Goal: Feedback & Contribution: Contribute content

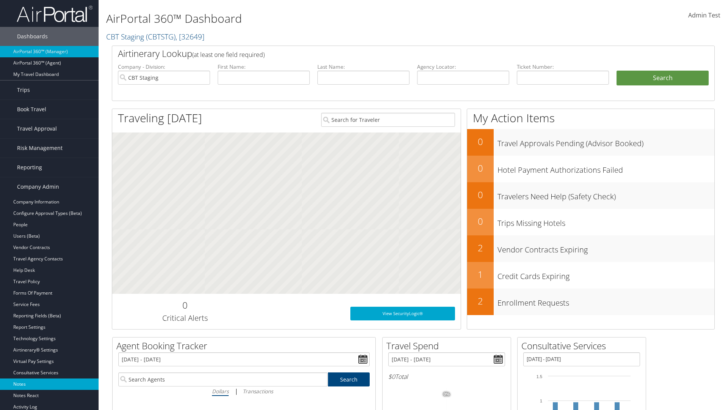
click at [49, 384] on link "Notes" at bounding box center [49, 383] width 99 height 11
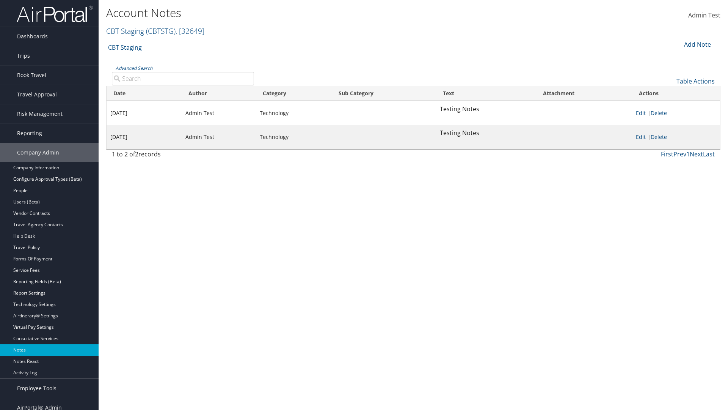
click at [697, 44] on div "Add Note" at bounding box center [697, 44] width 36 height 9
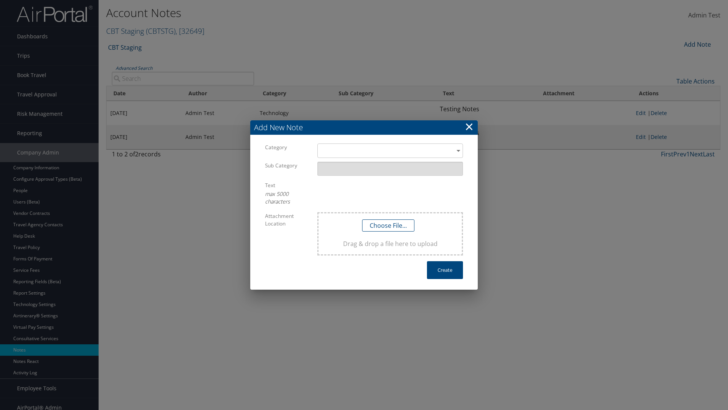
click at [364, 127] on h3 "Add New Note" at bounding box center [364, 127] width 228 height 14
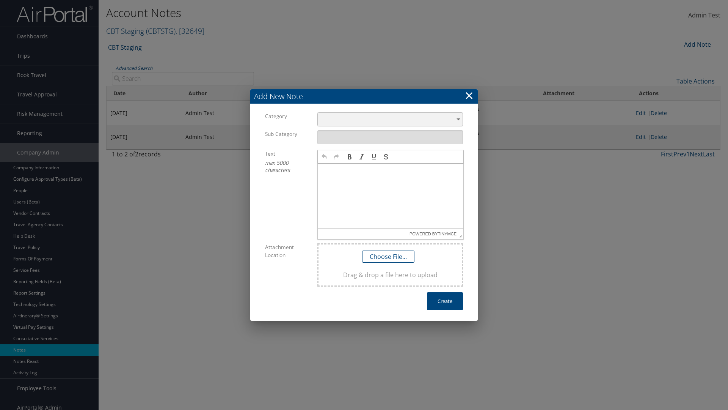
click at [390, 119] on div "​" at bounding box center [391, 119] width 146 height 14
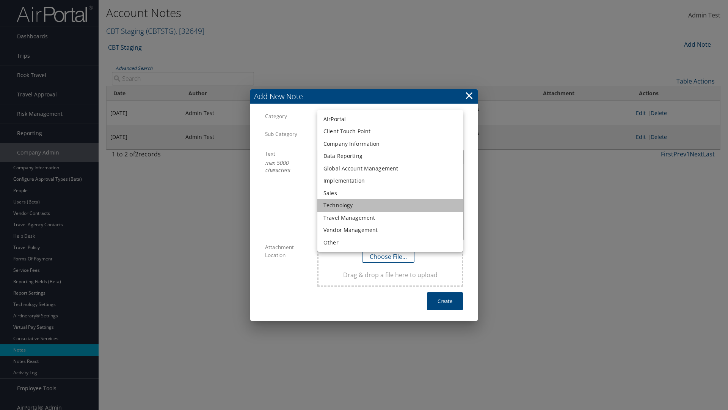
click at [390, 205] on li "Technology" at bounding box center [391, 205] width 146 height 13
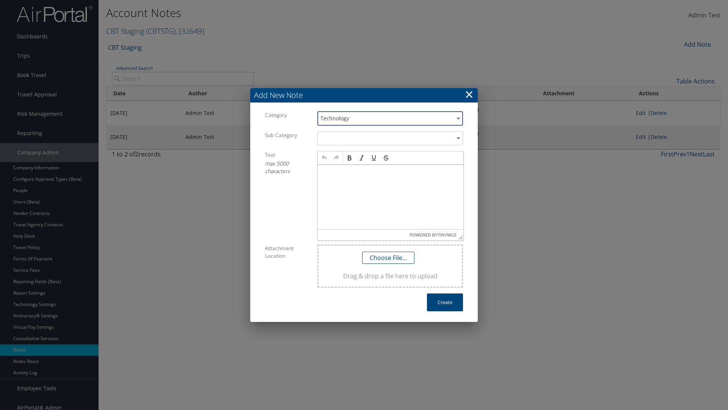
click at [391, 171] on p at bounding box center [391, 172] width 140 height 6
click at [445, 302] on button "Create" at bounding box center [445, 302] width 36 height 18
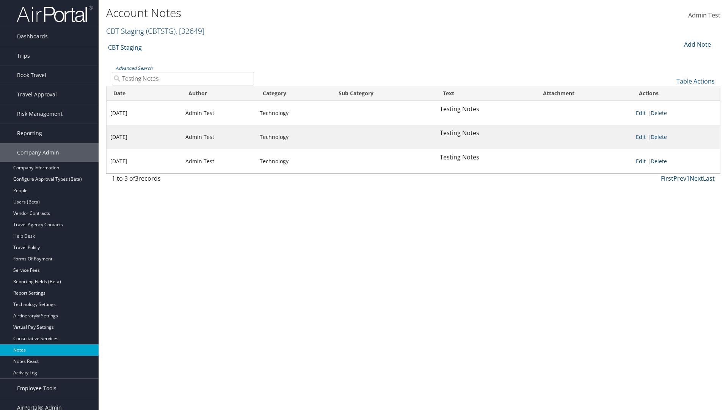
type input "Testing Notes"
click at [660, 113] on link "Delete" at bounding box center [659, 112] width 16 height 7
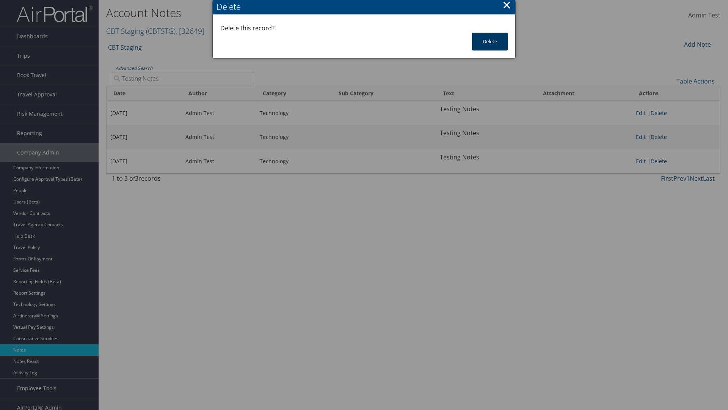
click at [490, 41] on button "Delete" at bounding box center [490, 42] width 36 height 18
